Goal: Find specific page/section: Find specific page/section

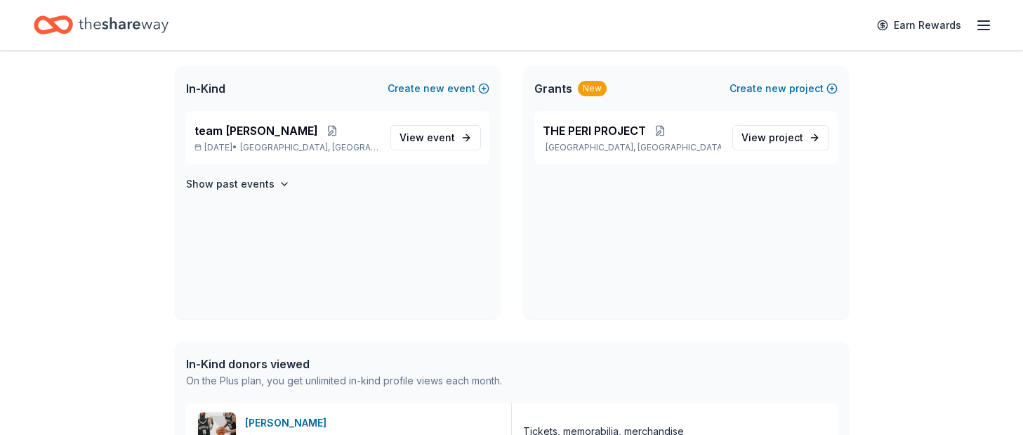
scroll to position [314, 0]
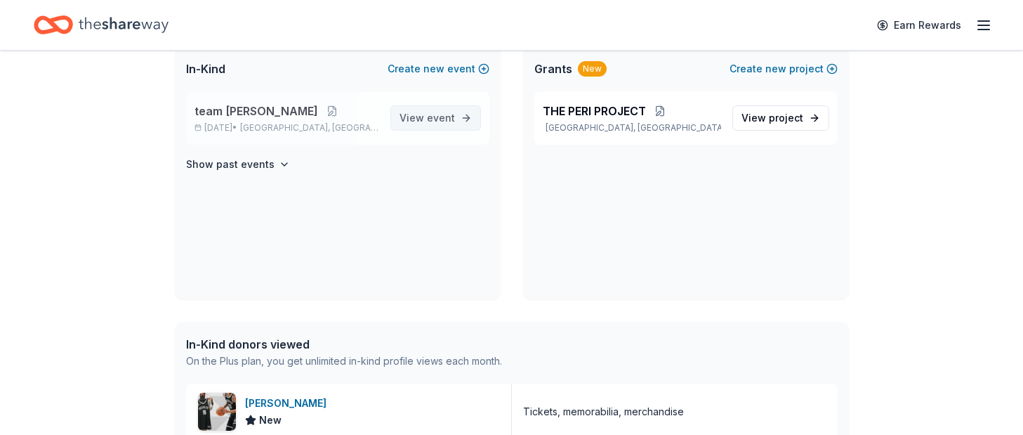
click at [400, 126] on span "View event" at bounding box center [427, 118] width 55 height 17
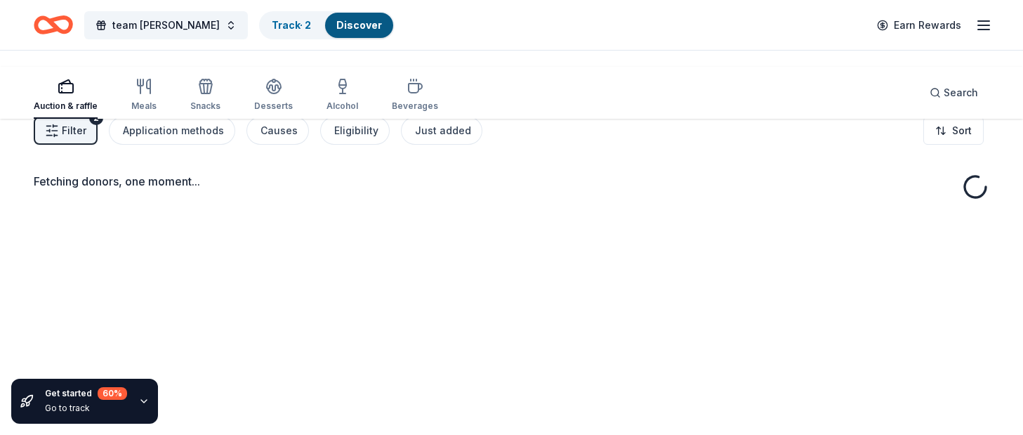
click at [353, 317] on div "Fetching donors, one moment..." at bounding box center [511, 320] width 1023 height 435
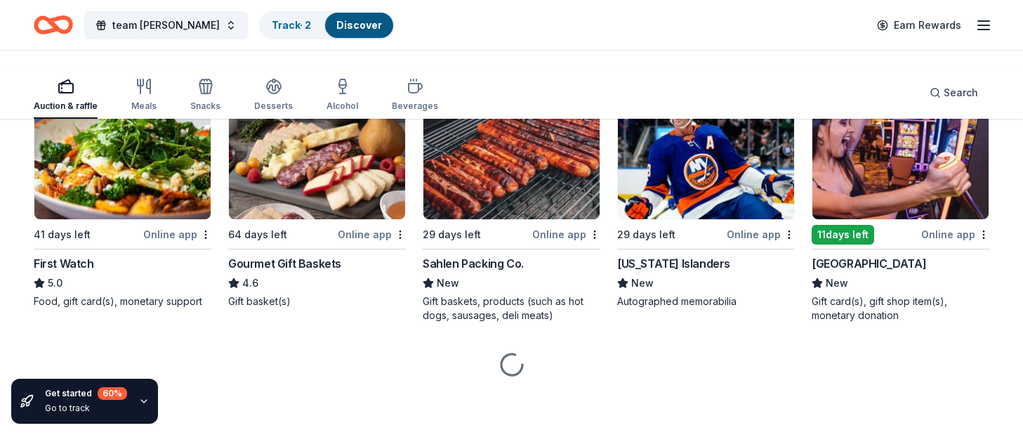
scroll to position [2421, 0]
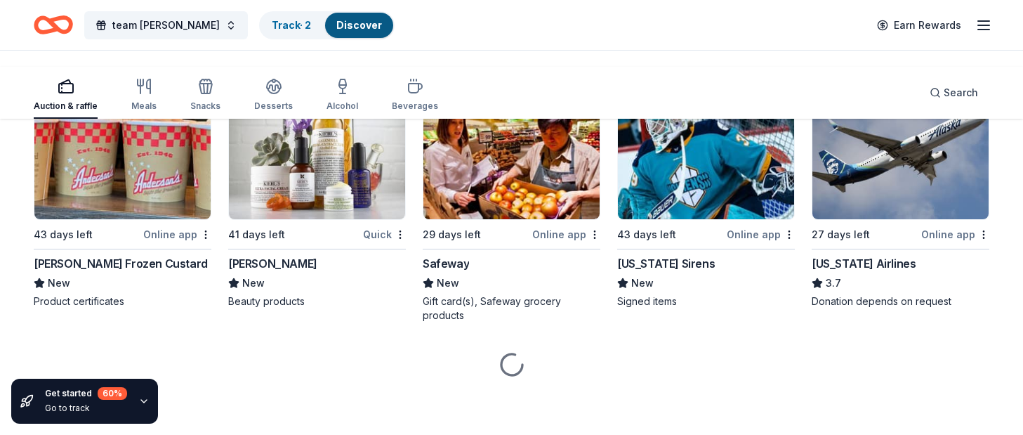
scroll to position [9516, 0]
click at [500, 301] on div "Gift card(s), Safeway grocery products" at bounding box center [512, 308] width 178 height 28
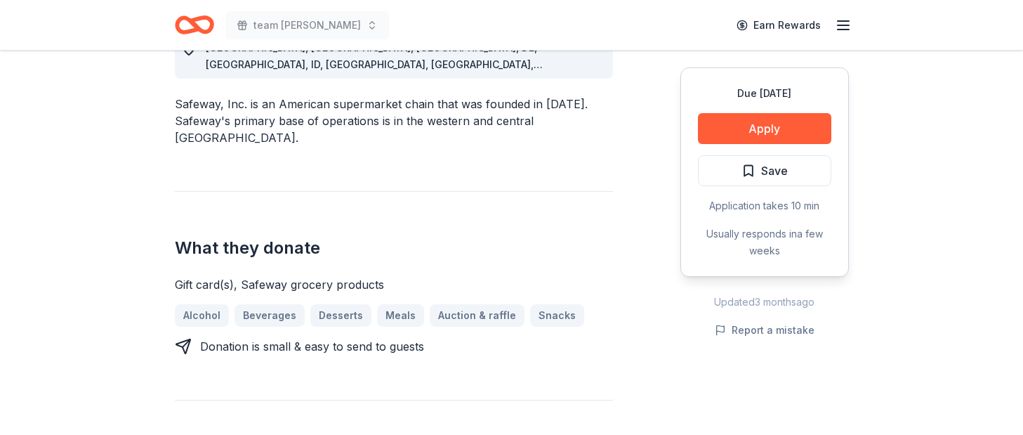
scroll to position [445, 0]
